Goal: Task Accomplishment & Management: Complete application form

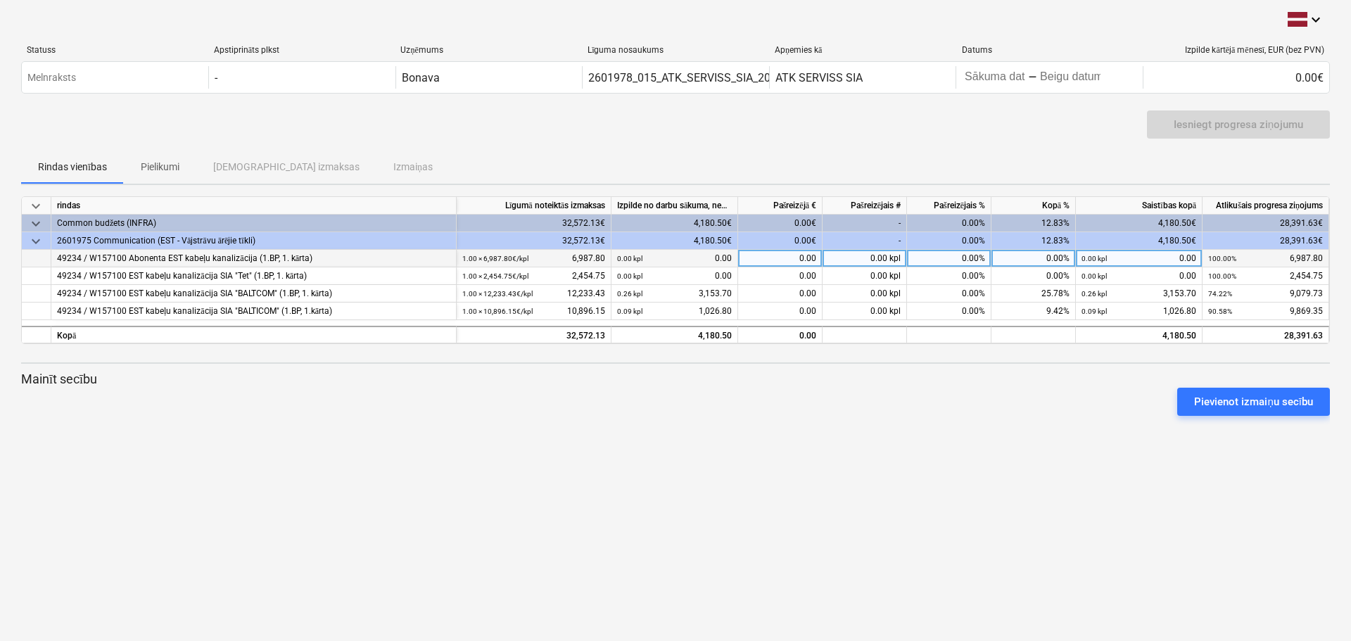
click at [800, 261] on div "0.00" at bounding box center [780, 259] width 84 height 18
type input "1798.10"
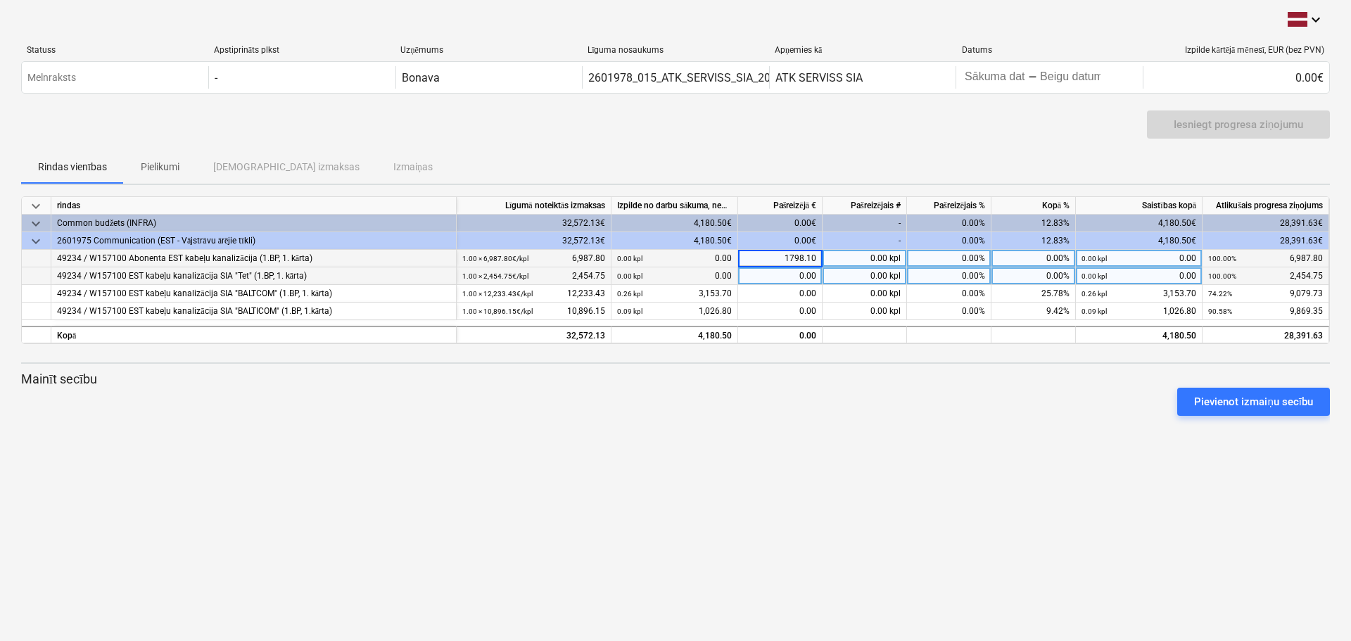
click at [778, 273] on div "0.00" at bounding box center [780, 276] width 84 height 18
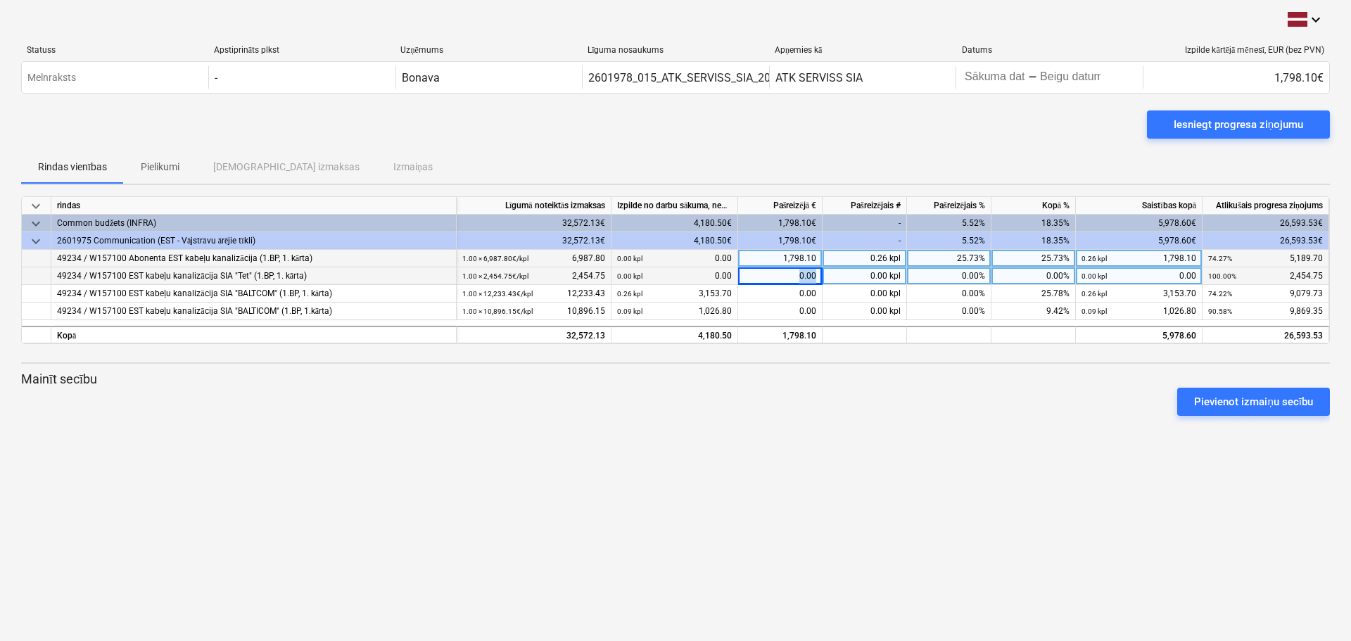
drag, startPoint x: 816, startPoint y: 276, endPoint x: 781, endPoint y: 276, distance: 35.9
click at [781, 276] on div "0.00" at bounding box center [780, 276] width 84 height 18
type input "914.50"
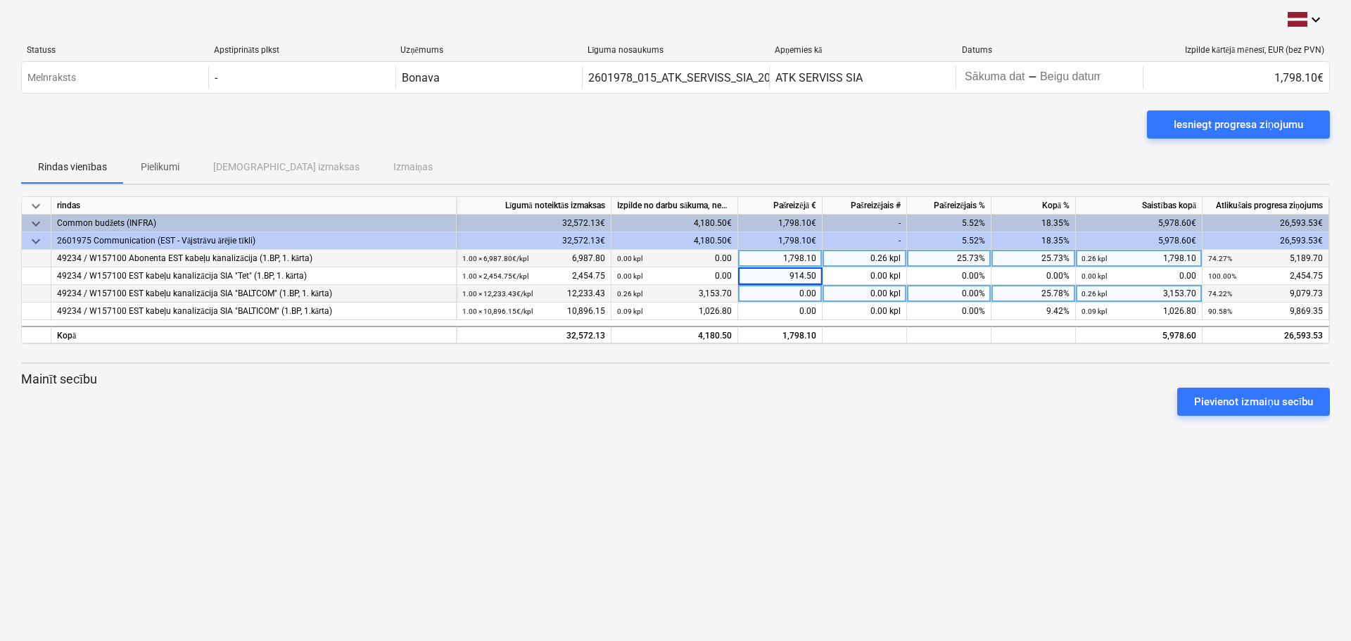
click at [803, 295] on div "0.00" at bounding box center [780, 294] width 84 height 18
drag, startPoint x: 793, startPoint y: 291, endPoint x: 832, endPoint y: 291, distance: 38.7
click at [0, 0] on div "49234 / W157100 EST kabeļu kanalizācija SIA "BALTCOM" (1.BP, 1. kārta) 1.00 × 1…" at bounding box center [0, 0] width 0 height 0
type input "712.48"
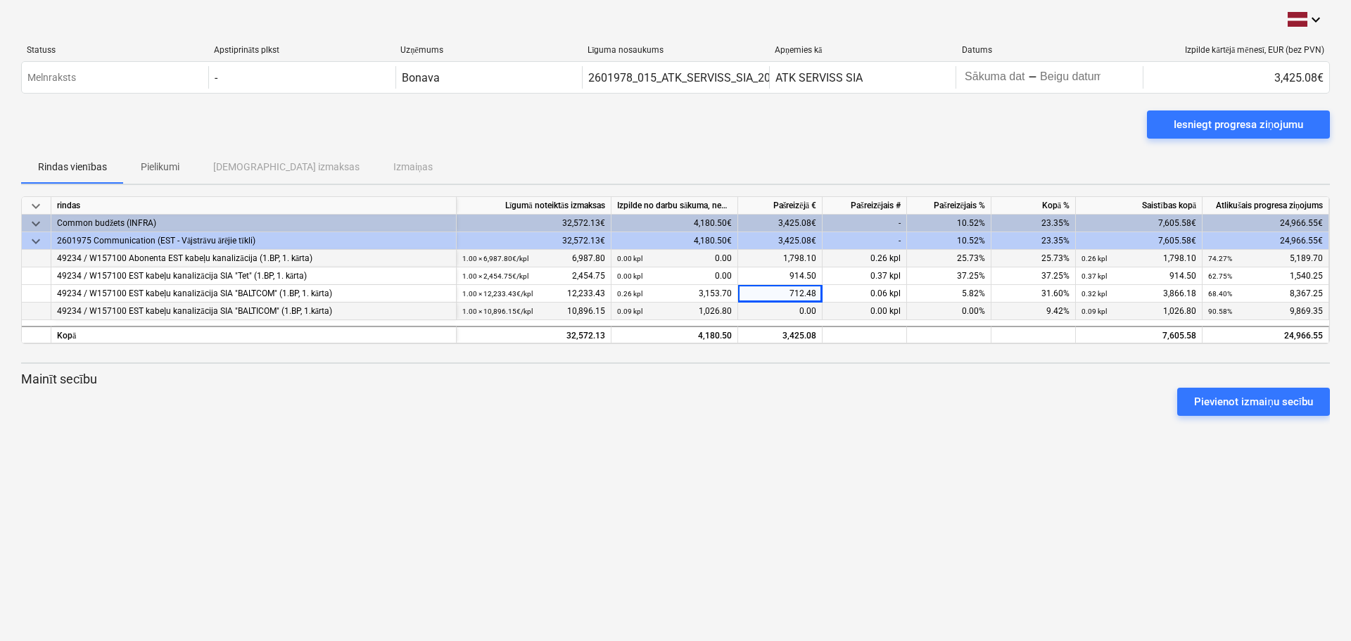
drag, startPoint x: 792, startPoint y: 307, endPoint x: 822, endPoint y: 313, distance: 30.8
click at [822, 313] on div "0.00" at bounding box center [780, 312] width 84 height 18
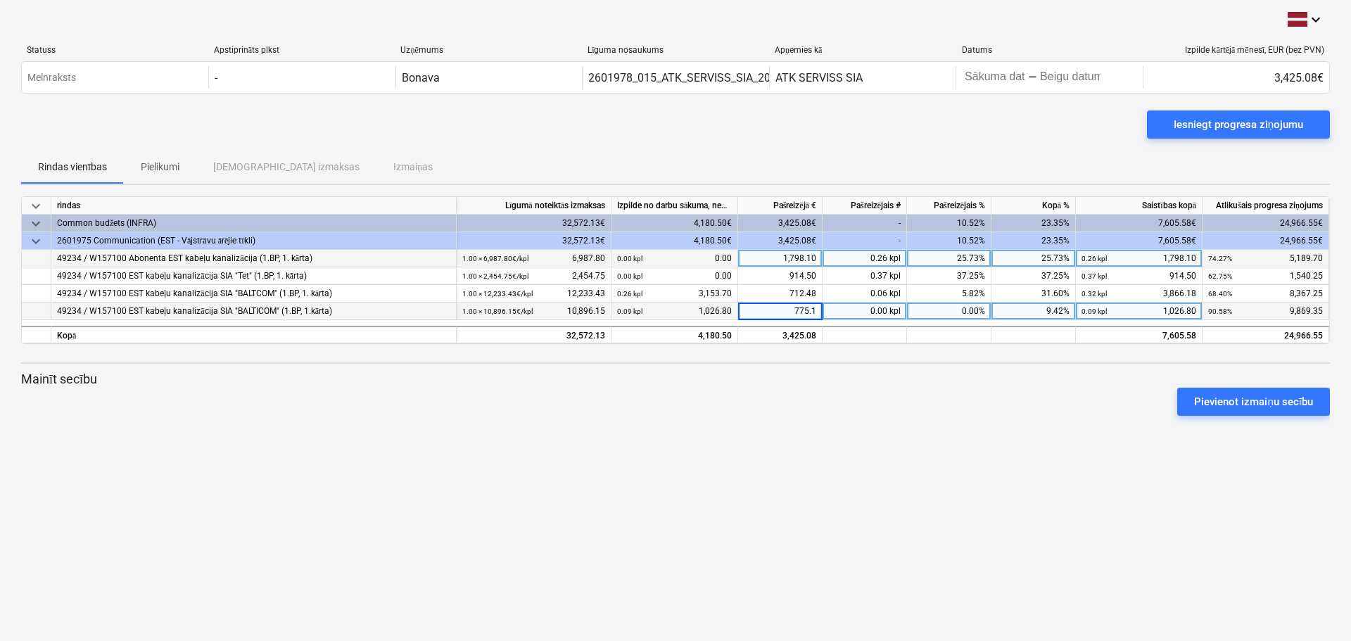
type input "775.10"
click at [857, 466] on div "keyboard_arrow_down Statuss Apstiprināts plkst Uzņēmums Līguma nosaukums Apņemi…" at bounding box center [675, 320] width 1351 height 641
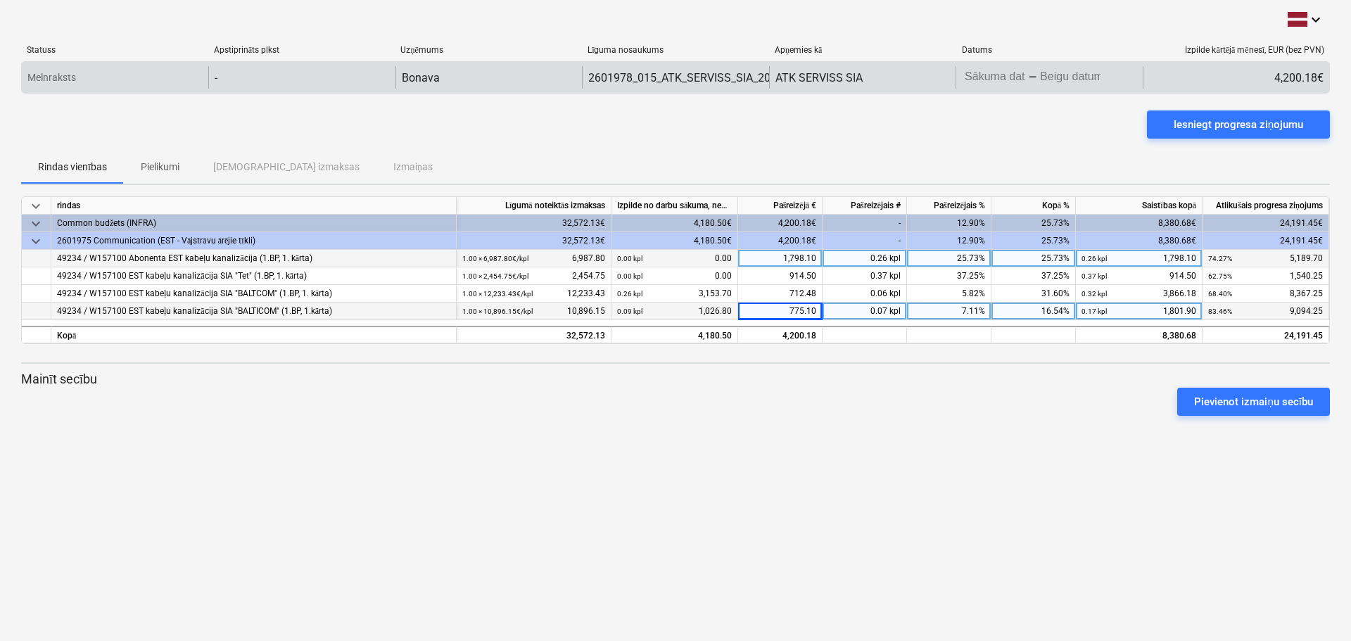
click at [1002, 69] on body "keyboard_arrow_down Statuss Apstiprināts plkst Uzņēmums Līguma nosaukums Apņemi…" at bounding box center [675, 320] width 1351 height 641
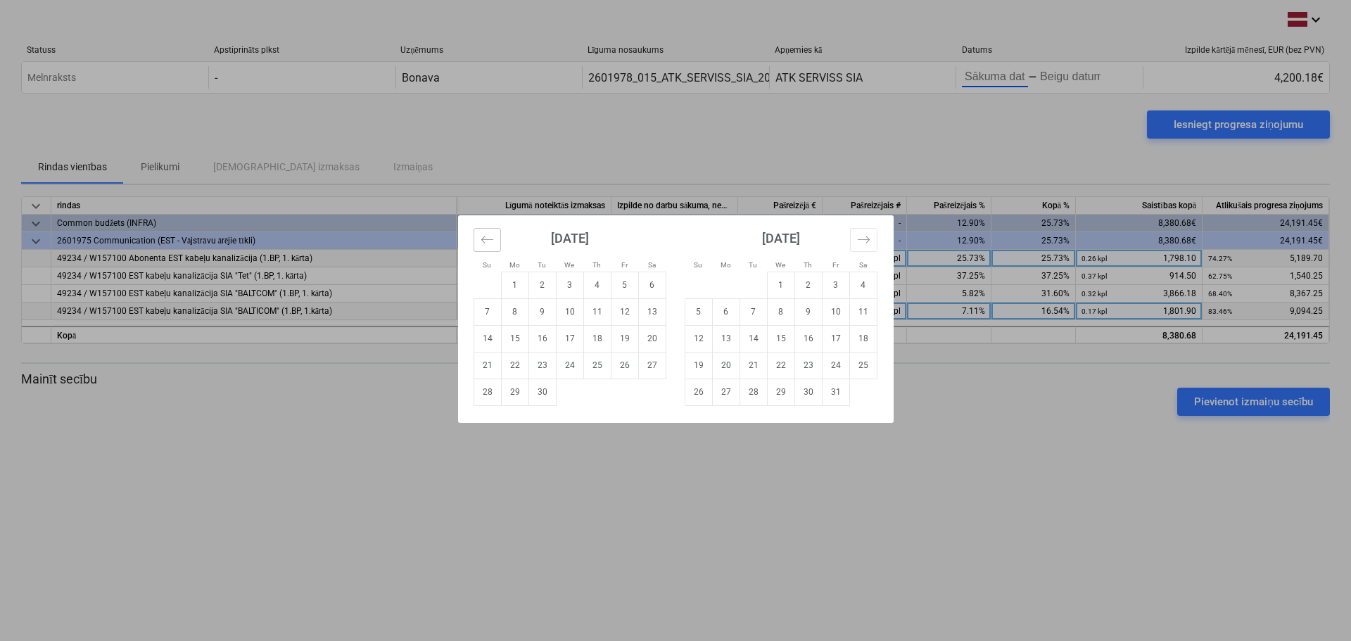
click at [486, 242] on icon "Move backward to switch to the previous month." at bounding box center [487, 239] width 13 height 13
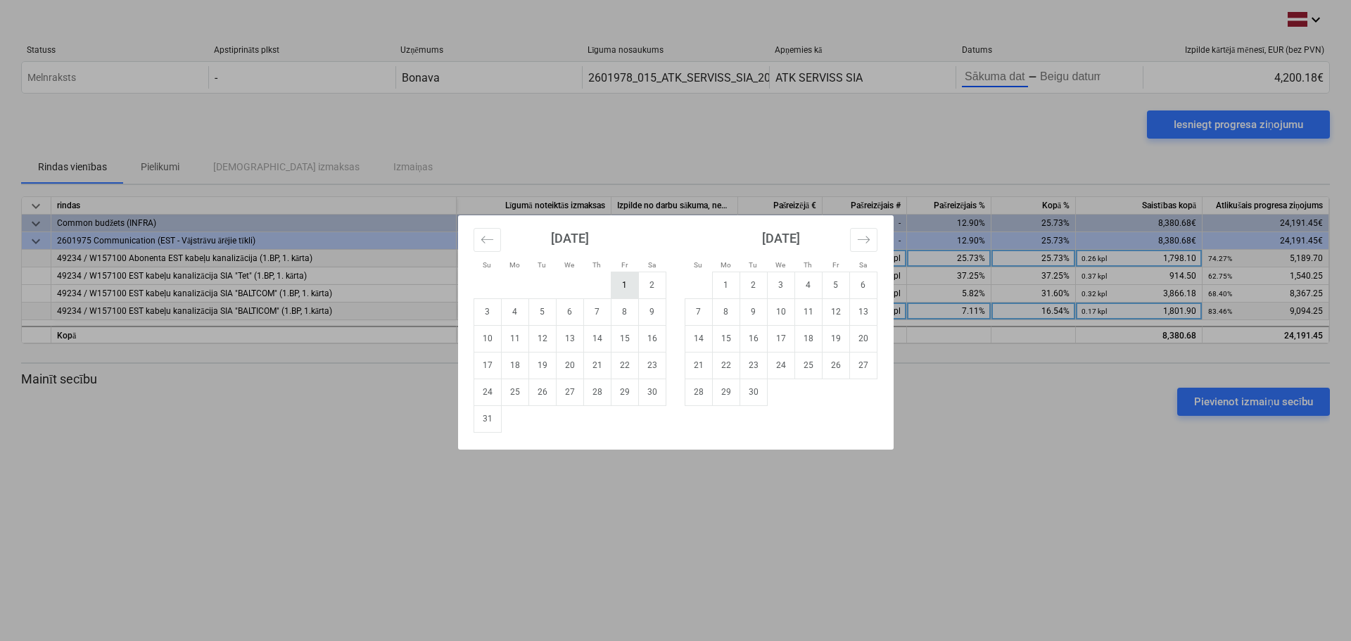
click at [628, 287] on td "1" at bounding box center [624, 285] width 27 height 27
type input "[DATE]"
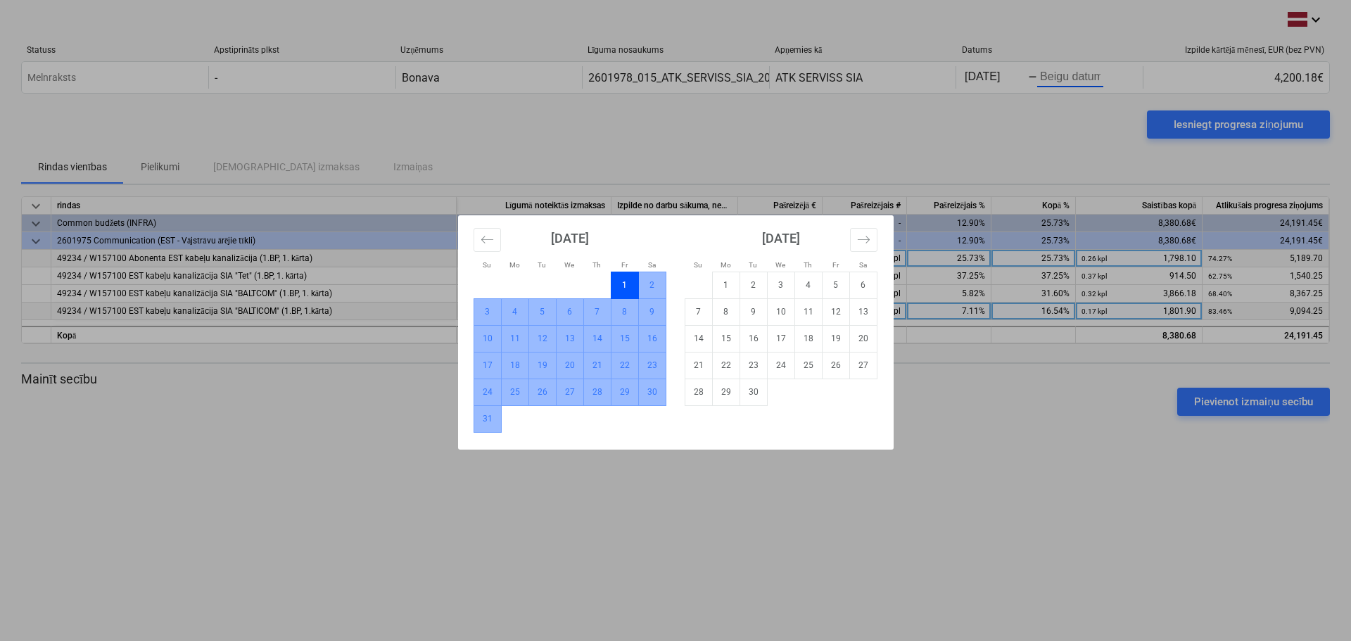
click at [491, 419] on td "31" at bounding box center [487, 418] width 27 height 27
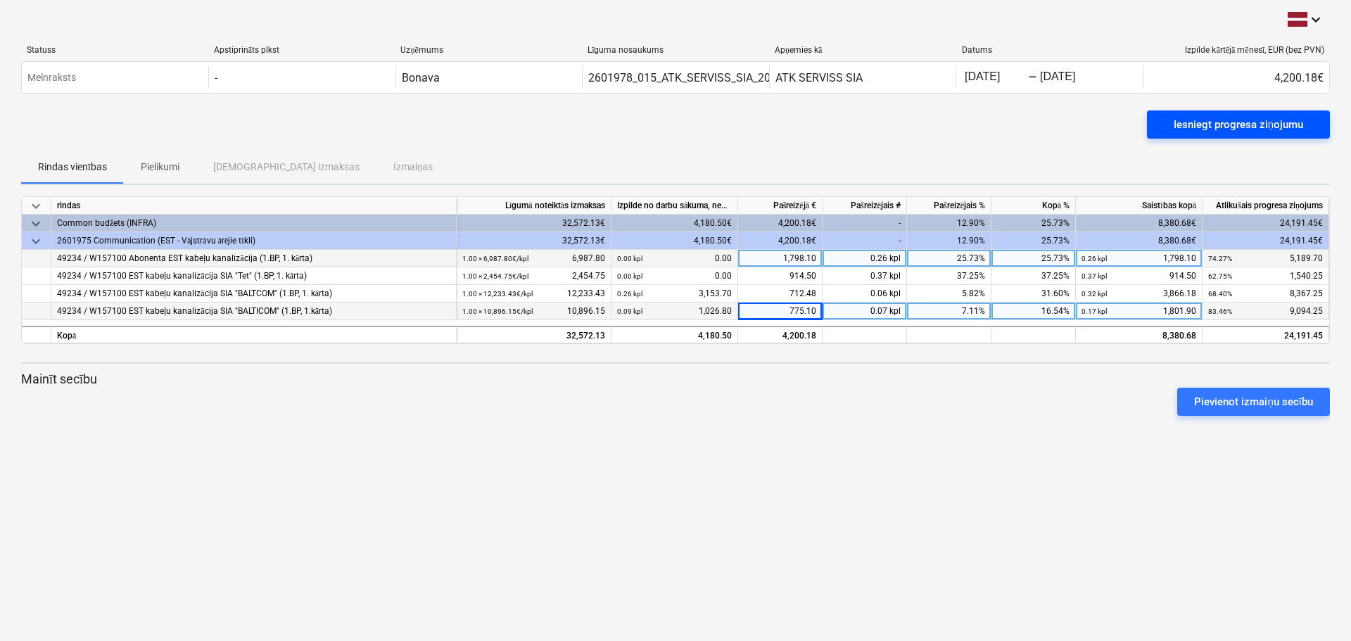
click at [1178, 125] on div "Iesniegt progresa ziņojumu" at bounding box center [1239, 124] width 130 height 18
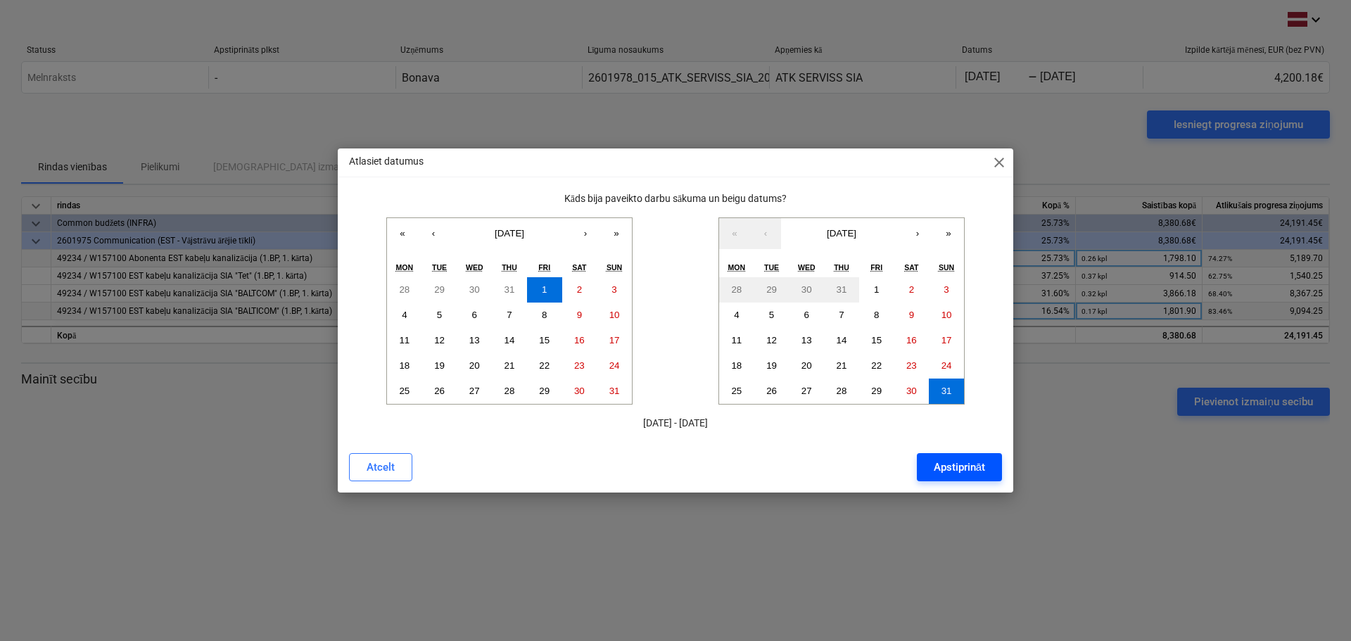
click at [949, 463] on div "Apstiprināt" at bounding box center [959, 467] width 51 height 18
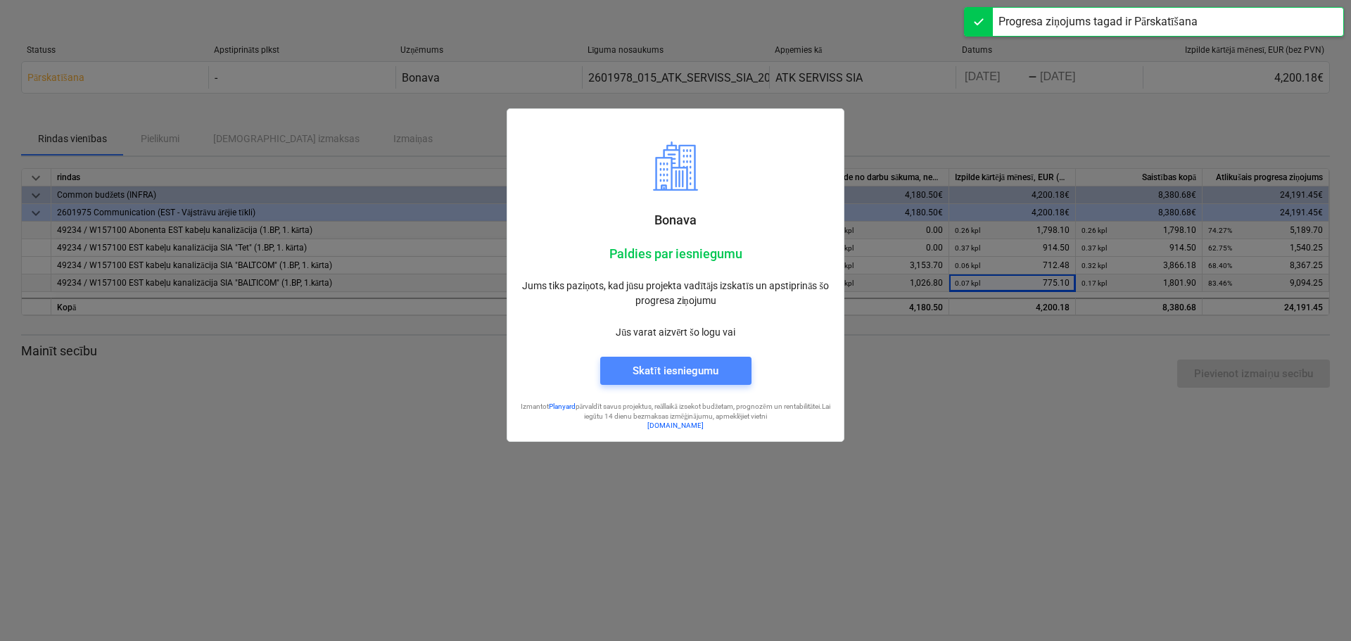
click at [731, 367] on span "Skatīt iesniegumu" at bounding box center [676, 371] width 118 height 18
